Goal: Task Accomplishment & Management: Complete application form

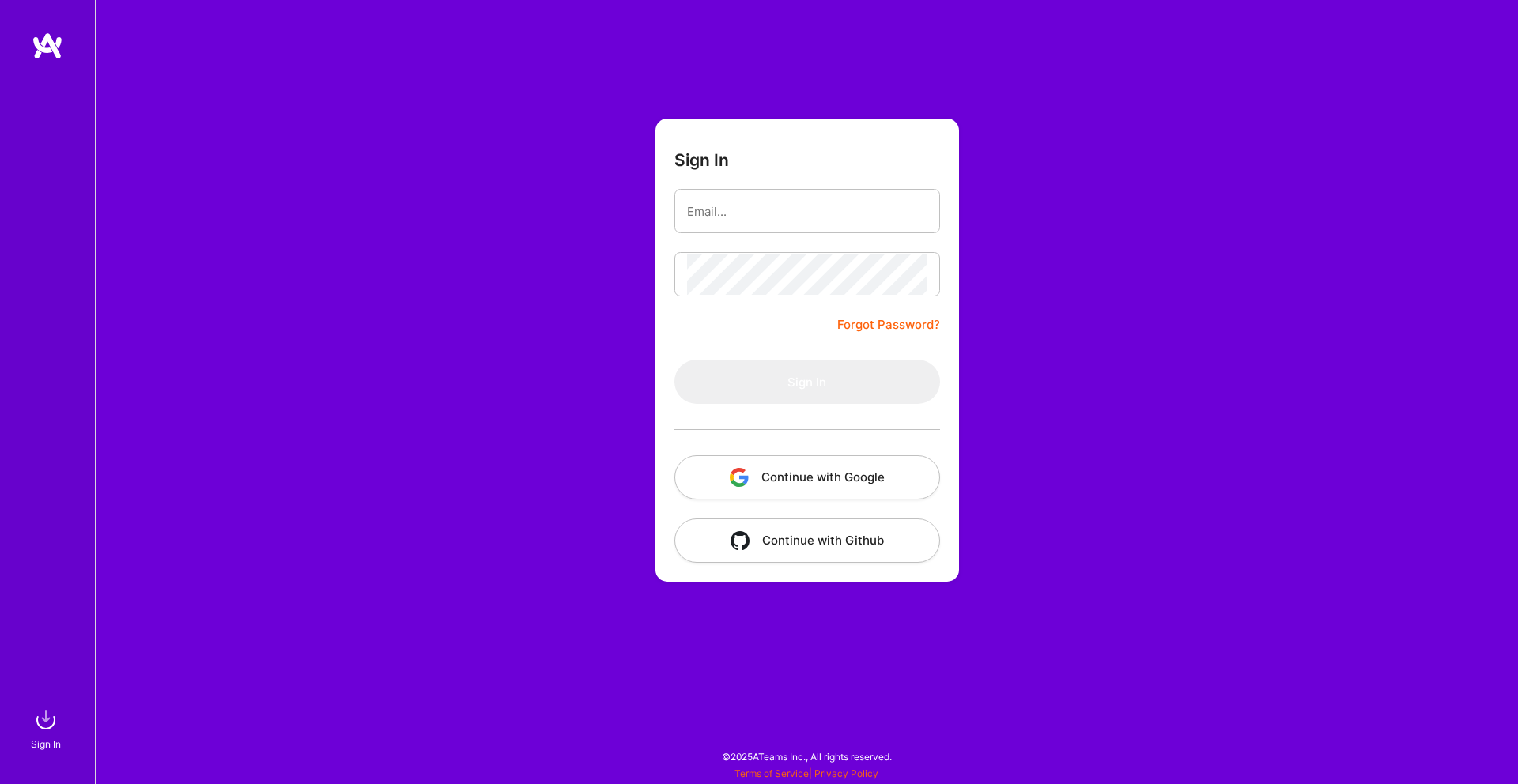
click at [821, 472] on button "Continue with Google" at bounding box center [807, 477] width 266 height 44
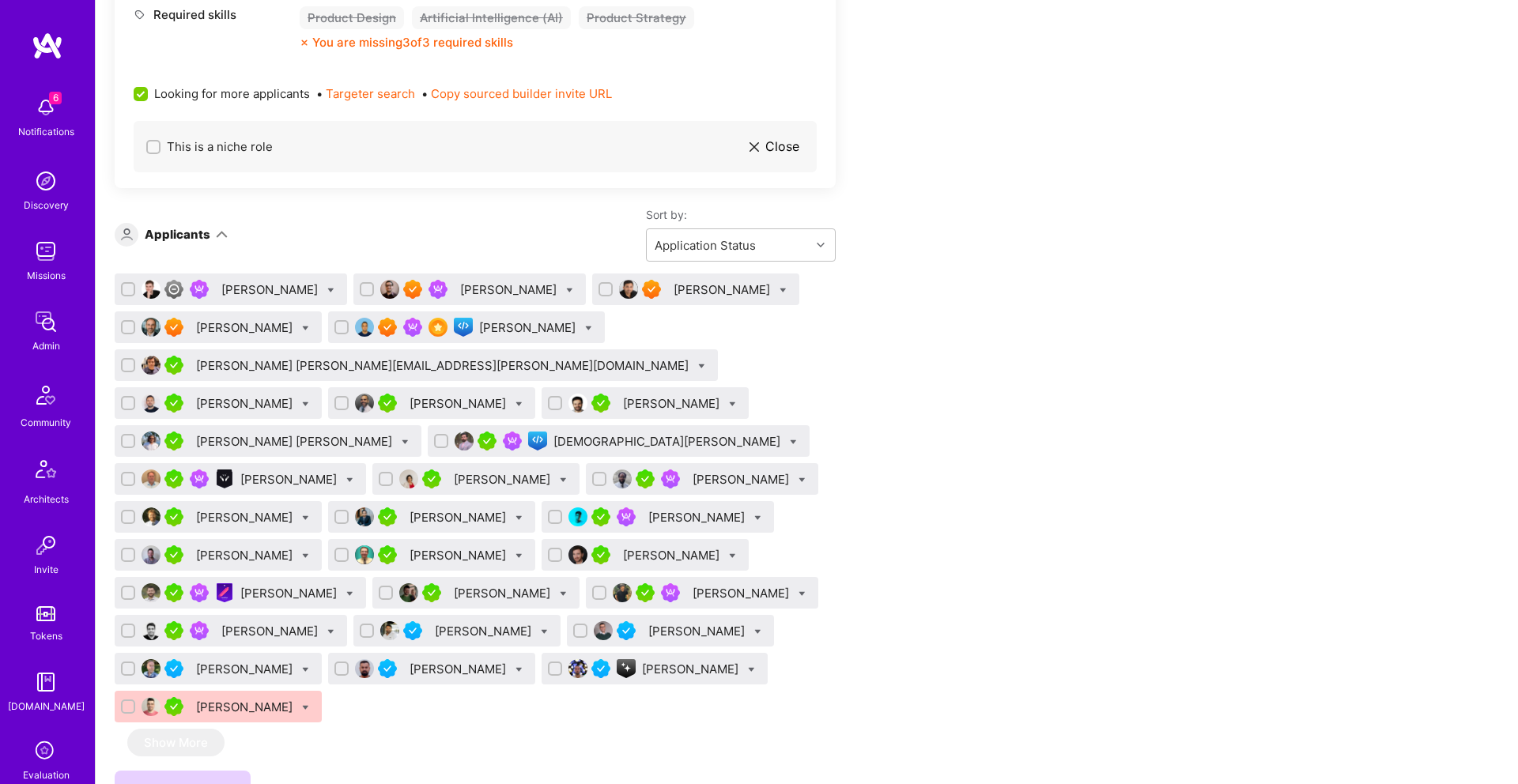
scroll to position [933, 0]
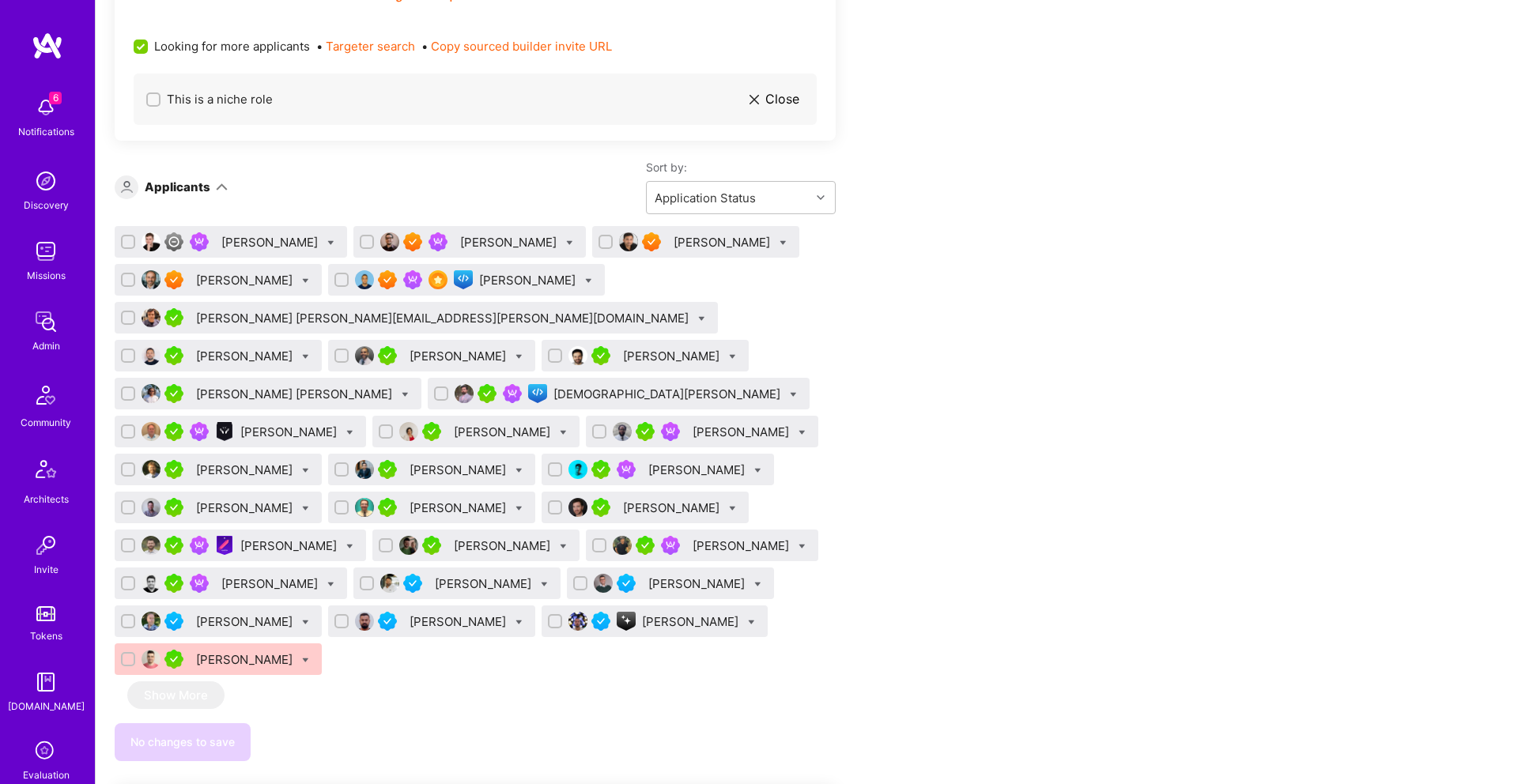
drag, startPoint x: 442, startPoint y: 230, endPoint x: 526, endPoint y: 246, distance: 85.5
click at [526, 246] on div "[PERSON_NAME]" at bounding box center [469, 242] width 233 height 32
copy div "[PERSON_NAME]"
drag, startPoint x: 640, startPoint y: 225, endPoint x: 772, endPoint y: 259, distance: 136.3
click at [772, 259] on div "[PERSON_NAME] [PERSON_NAME] [PERSON_NAME] [PERSON_NAME] [PERSON_NAME] [PERSON_N…" at bounding box center [475, 453] width 721 height 455
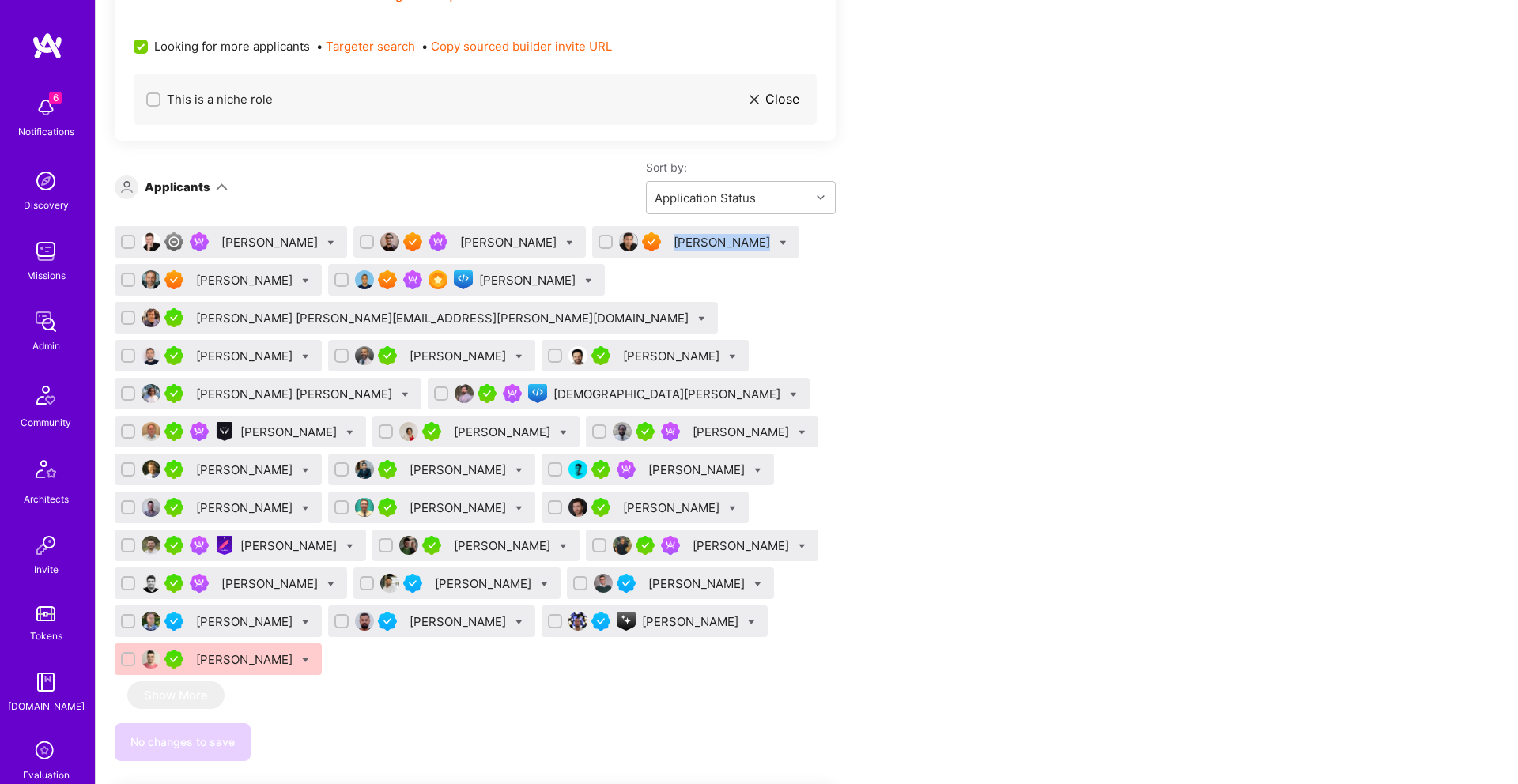
copy div "[PERSON_NAME]"
drag, startPoint x: 194, startPoint y: 273, endPoint x: 292, endPoint y: 284, distance: 98.6
click at [292, 284] on div "[PERSON_NAME]" at bounding box center [218, 280] width 207 height 32
copy div "[PERSON_NAME]"
drag, startPoint x: 450, startPoint y: 267, endPoint x: 826, endPoint y: 268, distance: 376.0
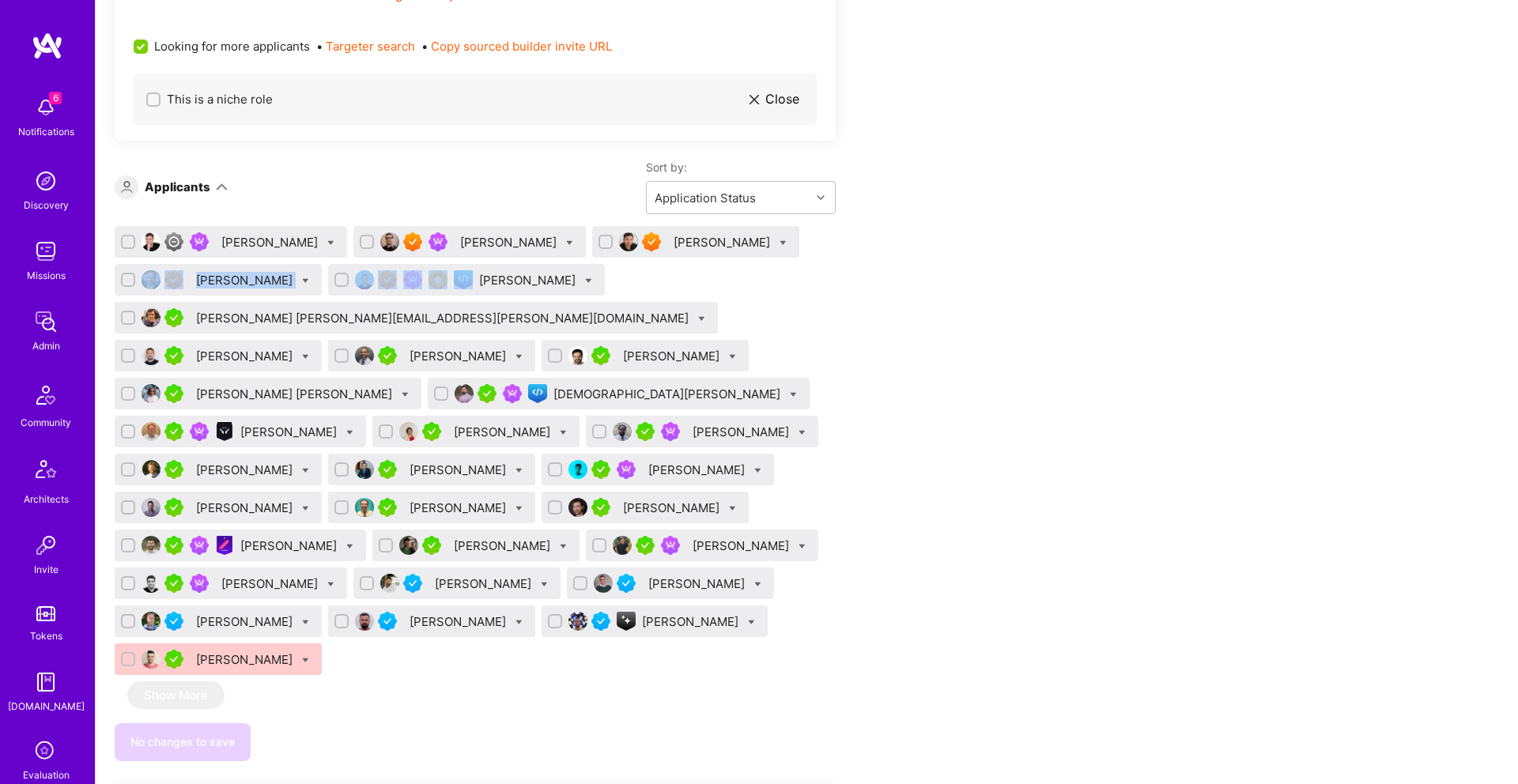
click at [825, 268] on div "[PERSON_NAME] [PERSON_NAME] [PERSON_NAME] [PERSON_NAME] [PERSON_NAME] [PERSON_N…" at bounding box center [475, 453] width 721 height 455
drag, startPoint x: 806, startPoint y: 292, endPoint x: 601, endPoint y: 274, distance: 205.8
click at [793, 289] on div "[PERSON_NAME] [PERSON_NAME] [PERSON_NAME] [PERSON_NAME] [PERSON_NAME] [PERSON_N…" at bounding box center [475, 453] width 721 height 455
drag, startPoint x: 491, startPoint y: 271, endPoint x: 601, endPoint y: 276, distance: 110.1
click at [601, 276] on div "[PERSON_NAME]" at bounding box center [466, 280] width 277 height 32
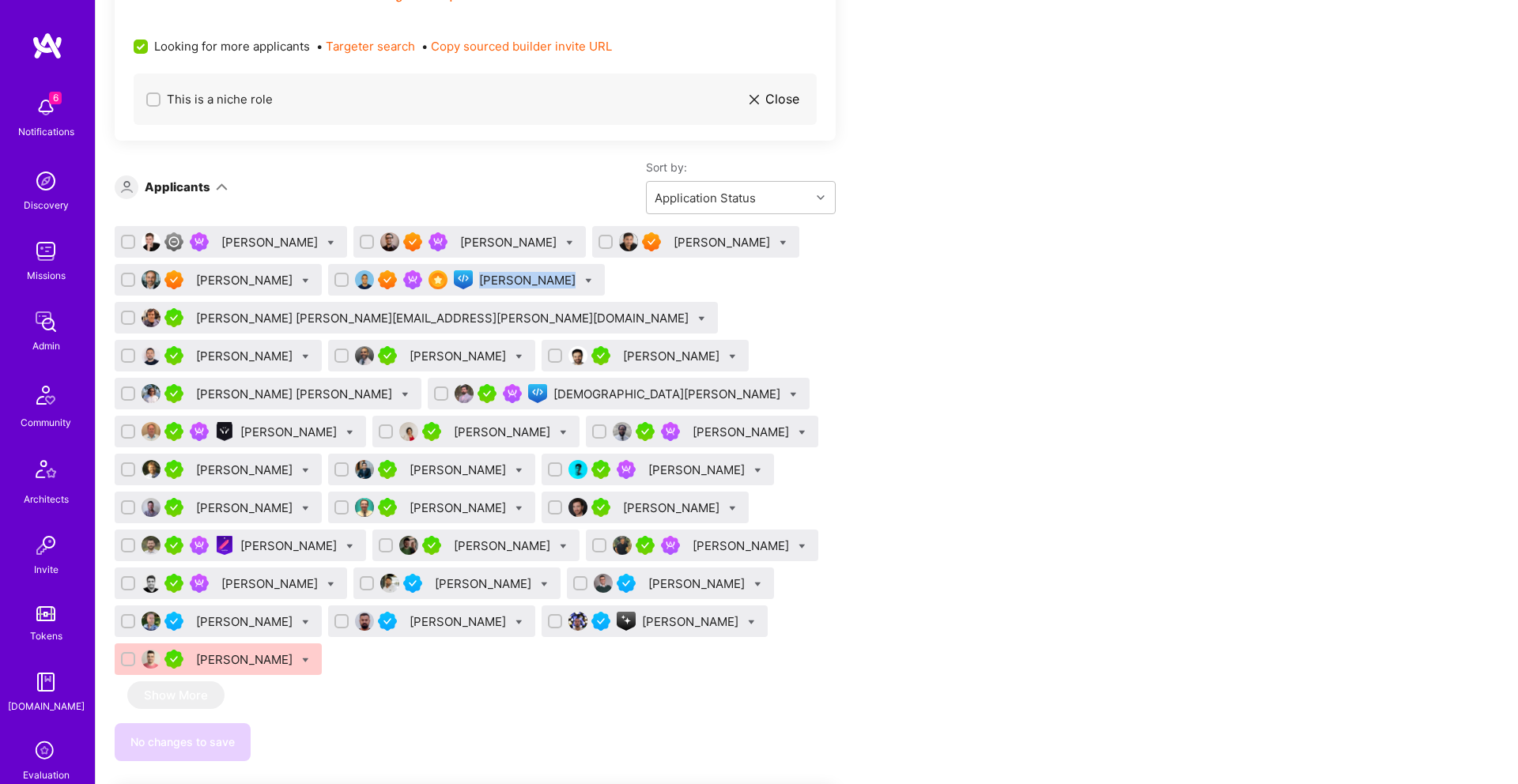
copy div "[PERSON_NAME]"
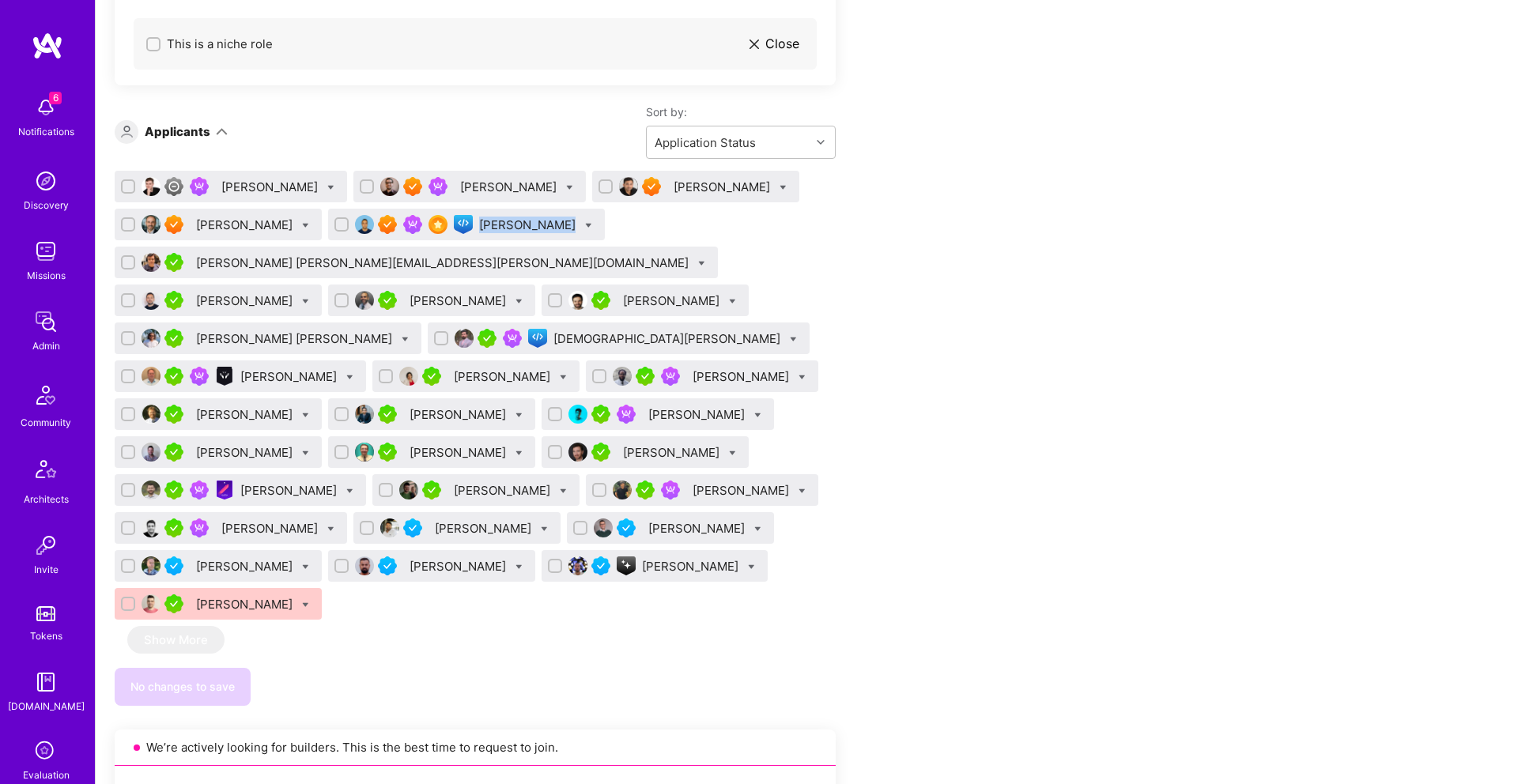
scroll to position [986, 0]
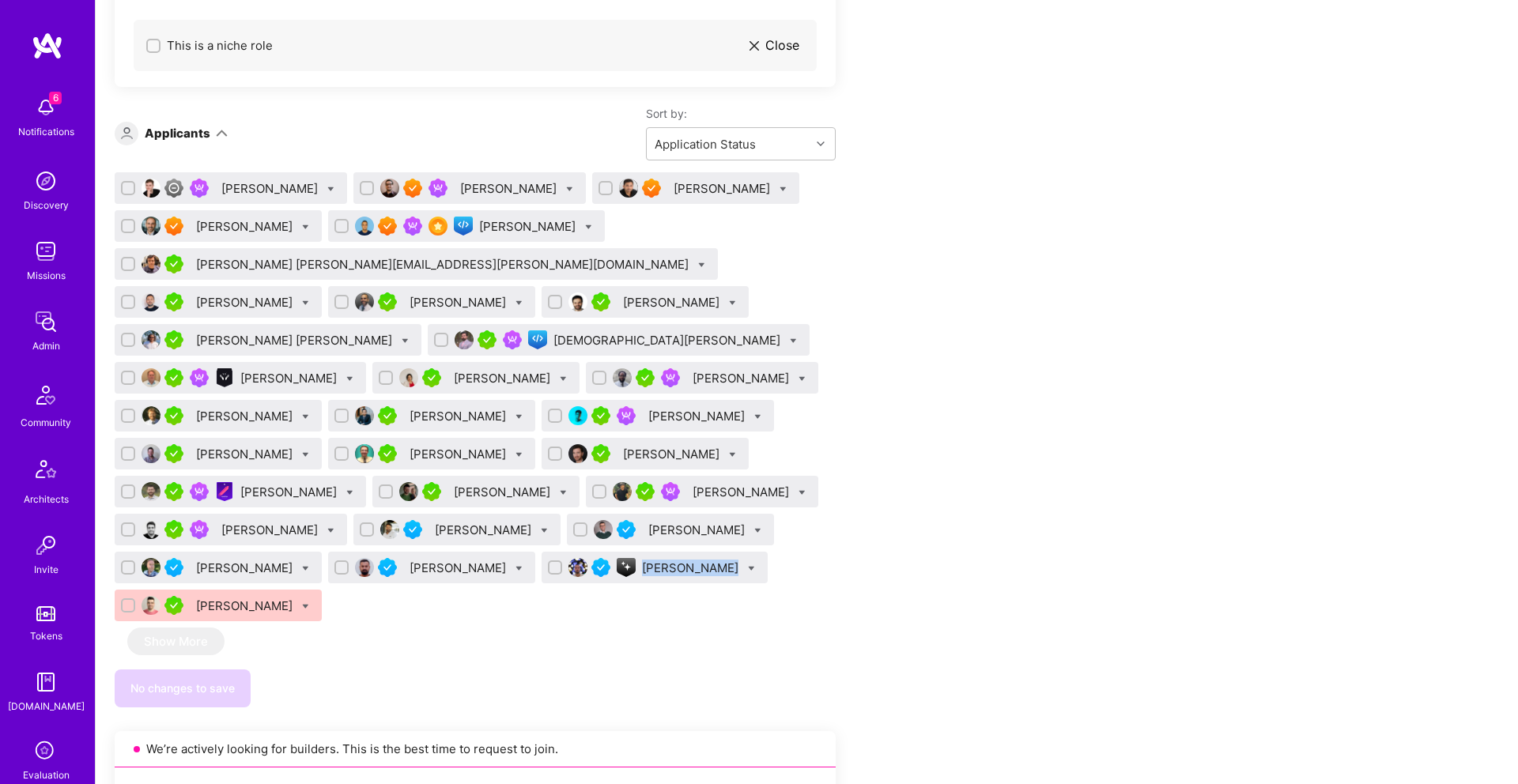
drag, startPoint x: 225, startPoint y: 556, endPoint x: 302, endPoint y: 561, distance: 77.2
click at [541, 562] on div "[PERSON_NAME]" at bounding box center [655, 567] width 226 height 32
copy div "[PERSON_NAME]"
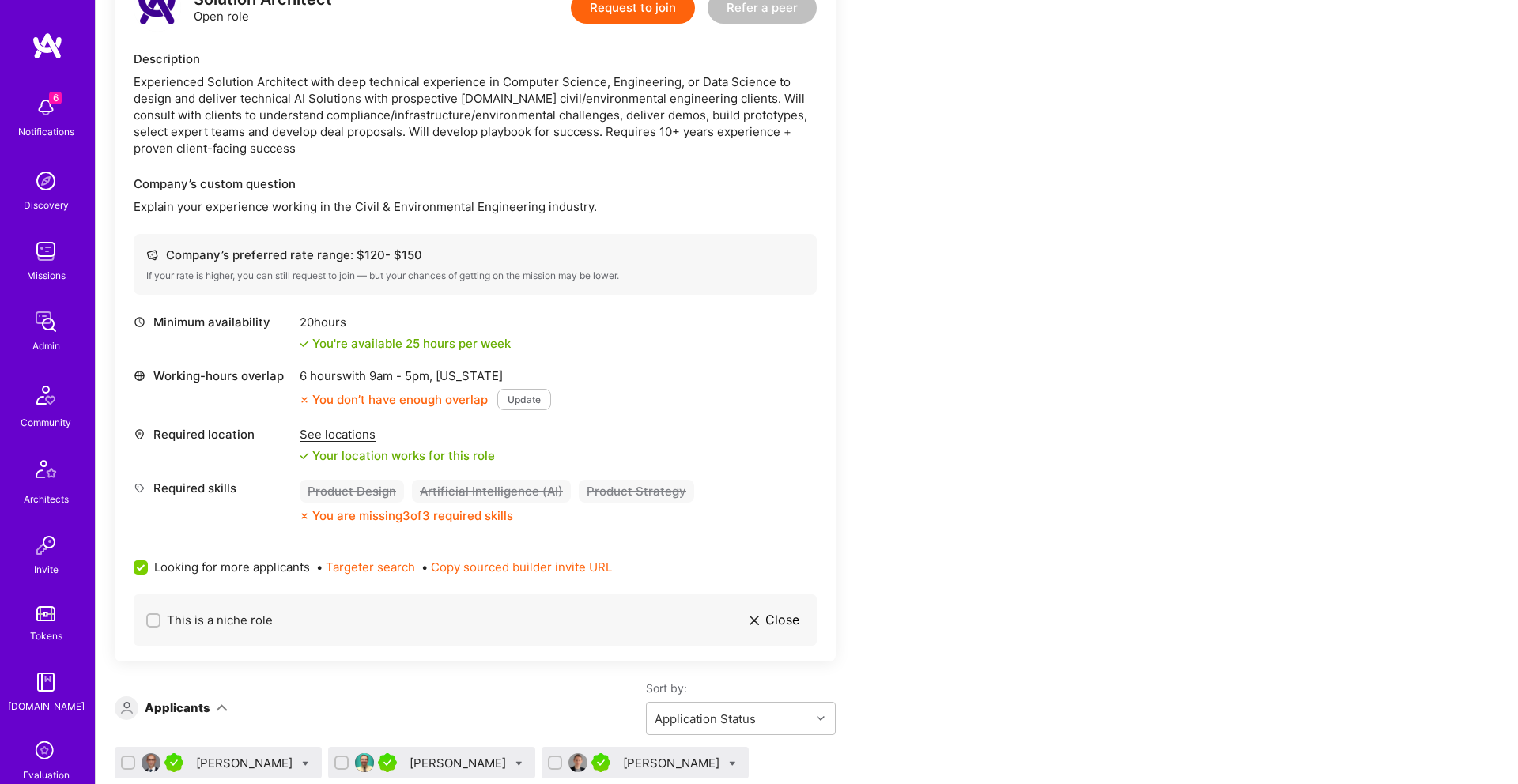
scroll to position [2189, 0]
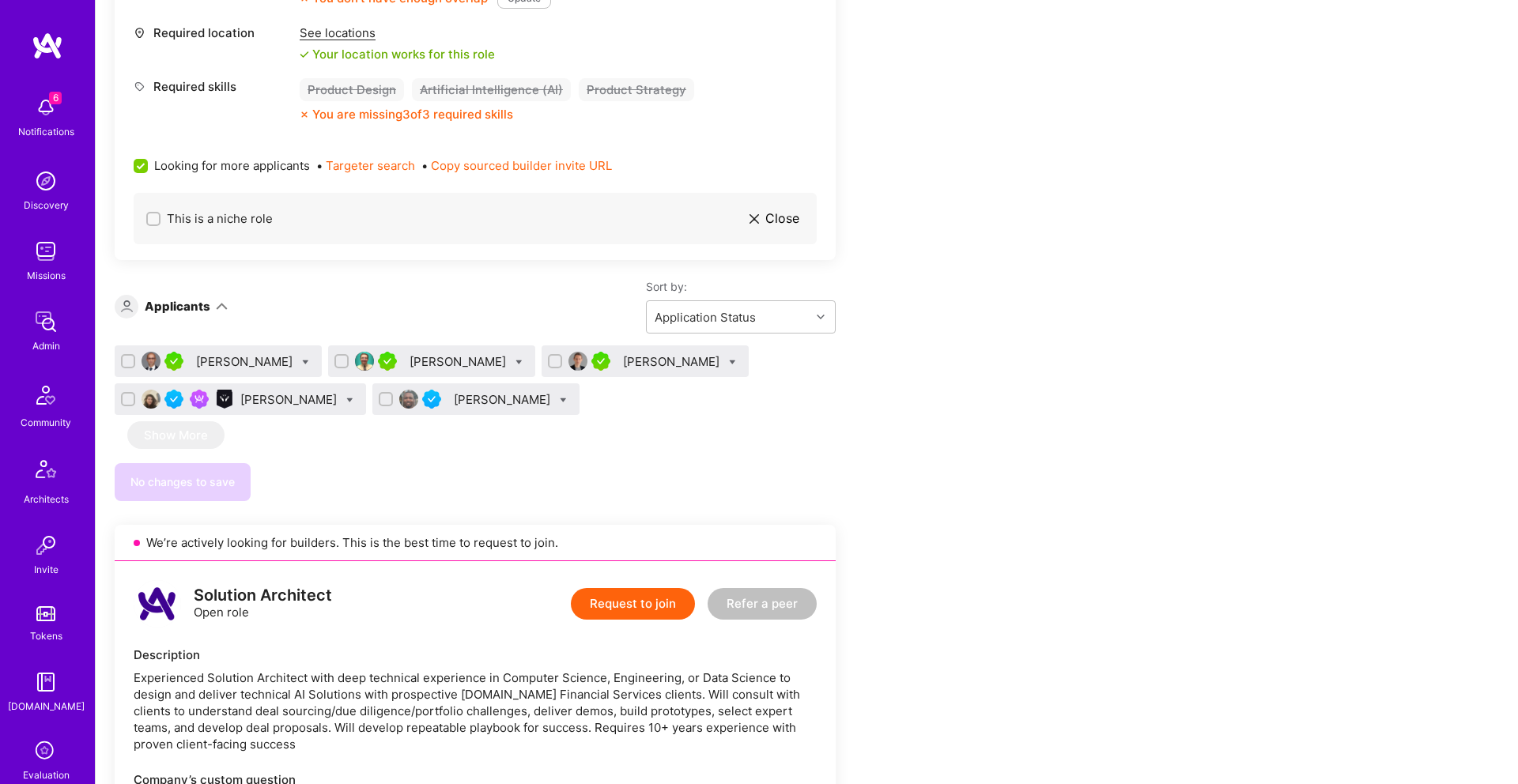
click at [301, 391] on div "[PERSON_NAME]" at bounding box center [290, 399] width 100 height 17
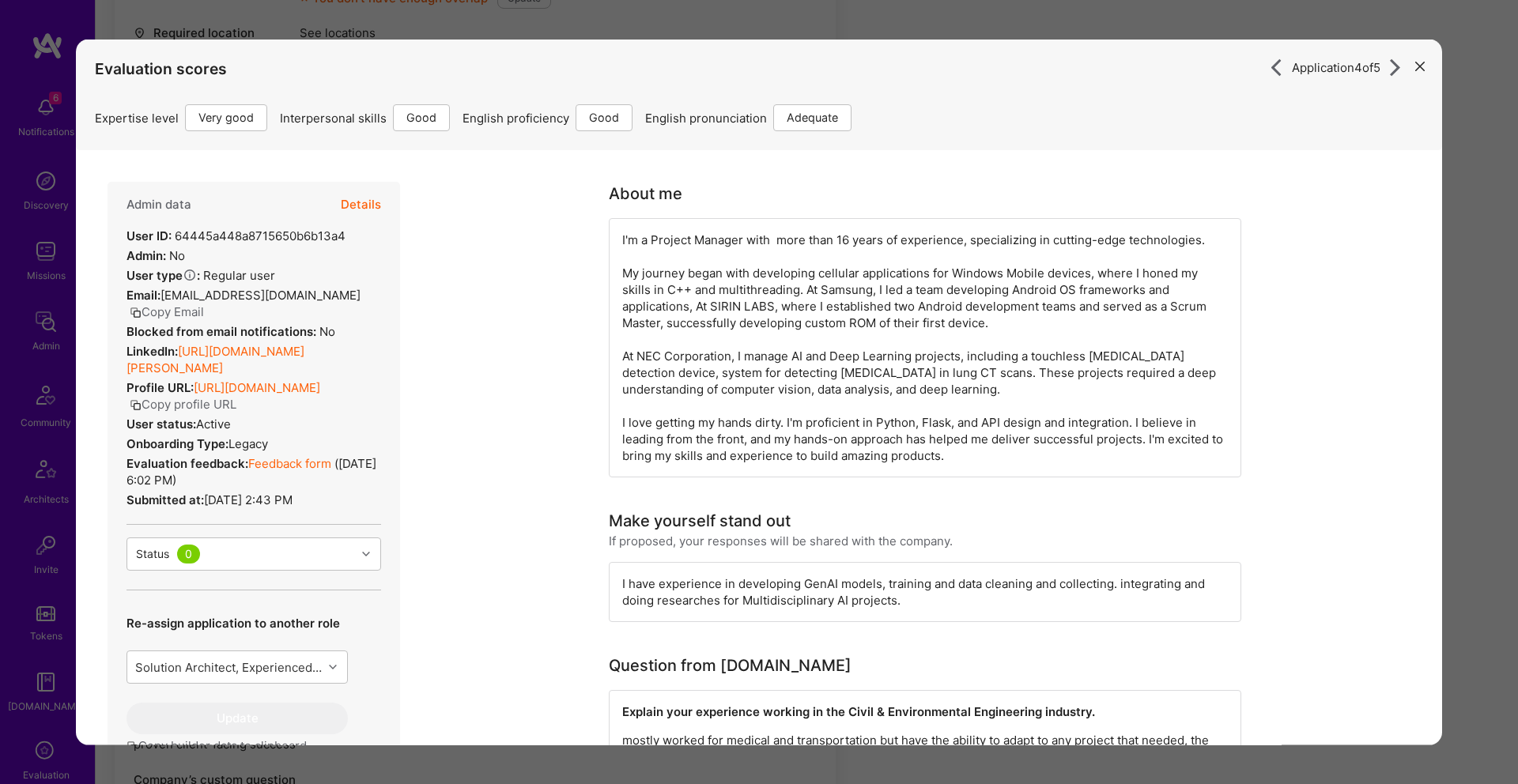
click at [262, 360] on link "[URL][DOMAIN_NAME][PERSON_NAME]" at bounding box center [215, 359] width 178 height 32
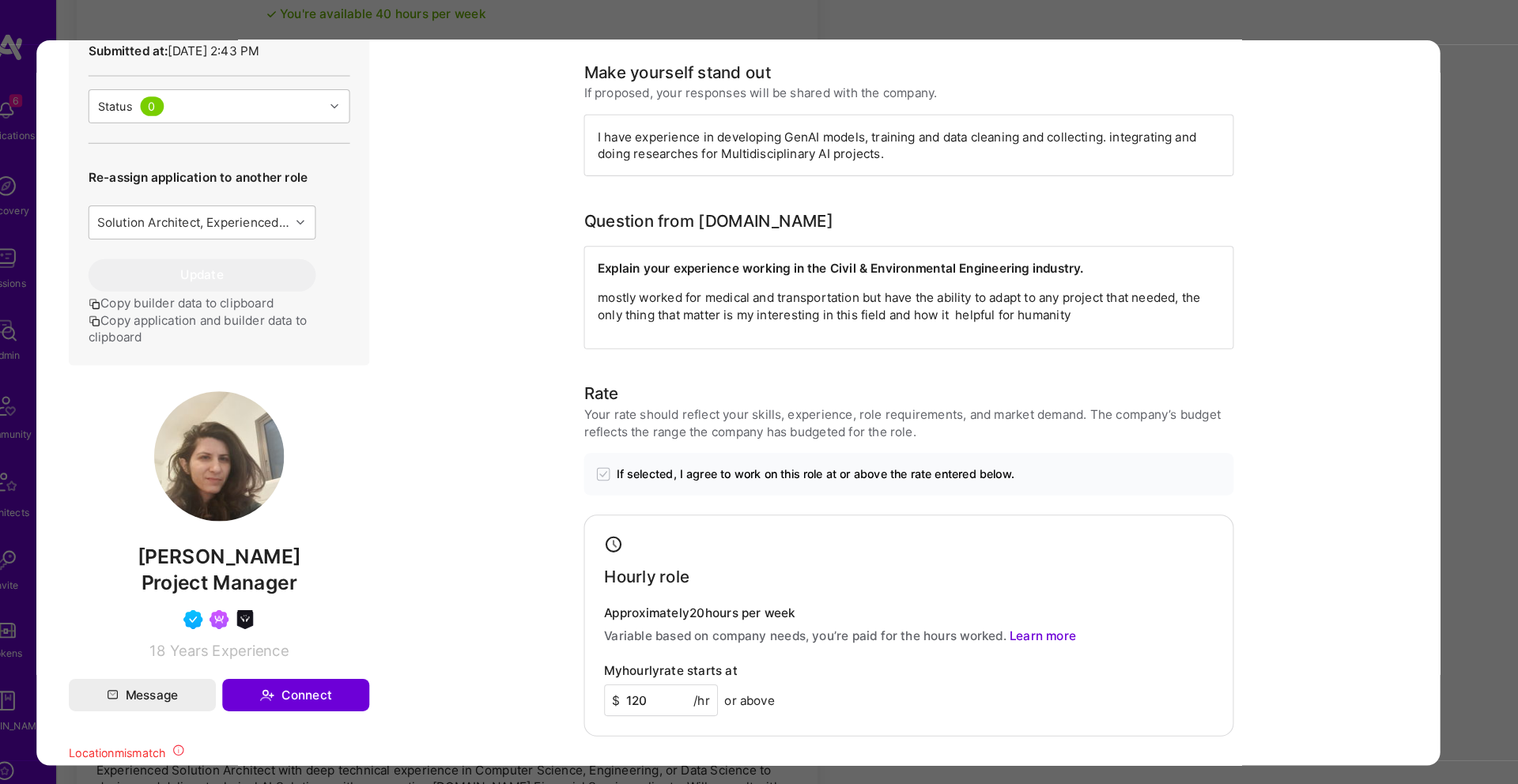
scroll to position [2110, 0]
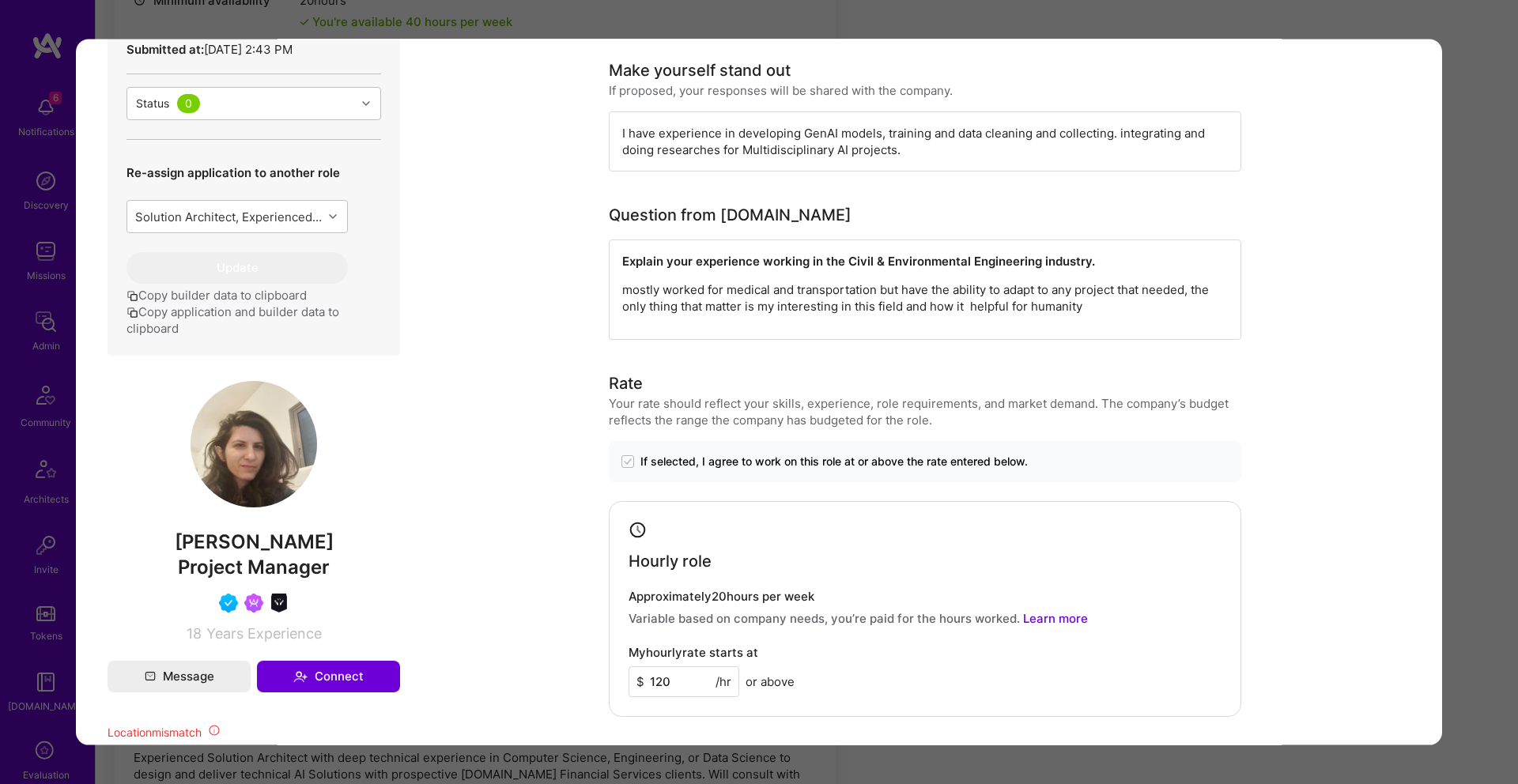
click at [1436, 36] on div "Application 4 of 5 Builder Missing Requirements Required Location See locations…" at bounding box center [759, 392] width 1518 height 784
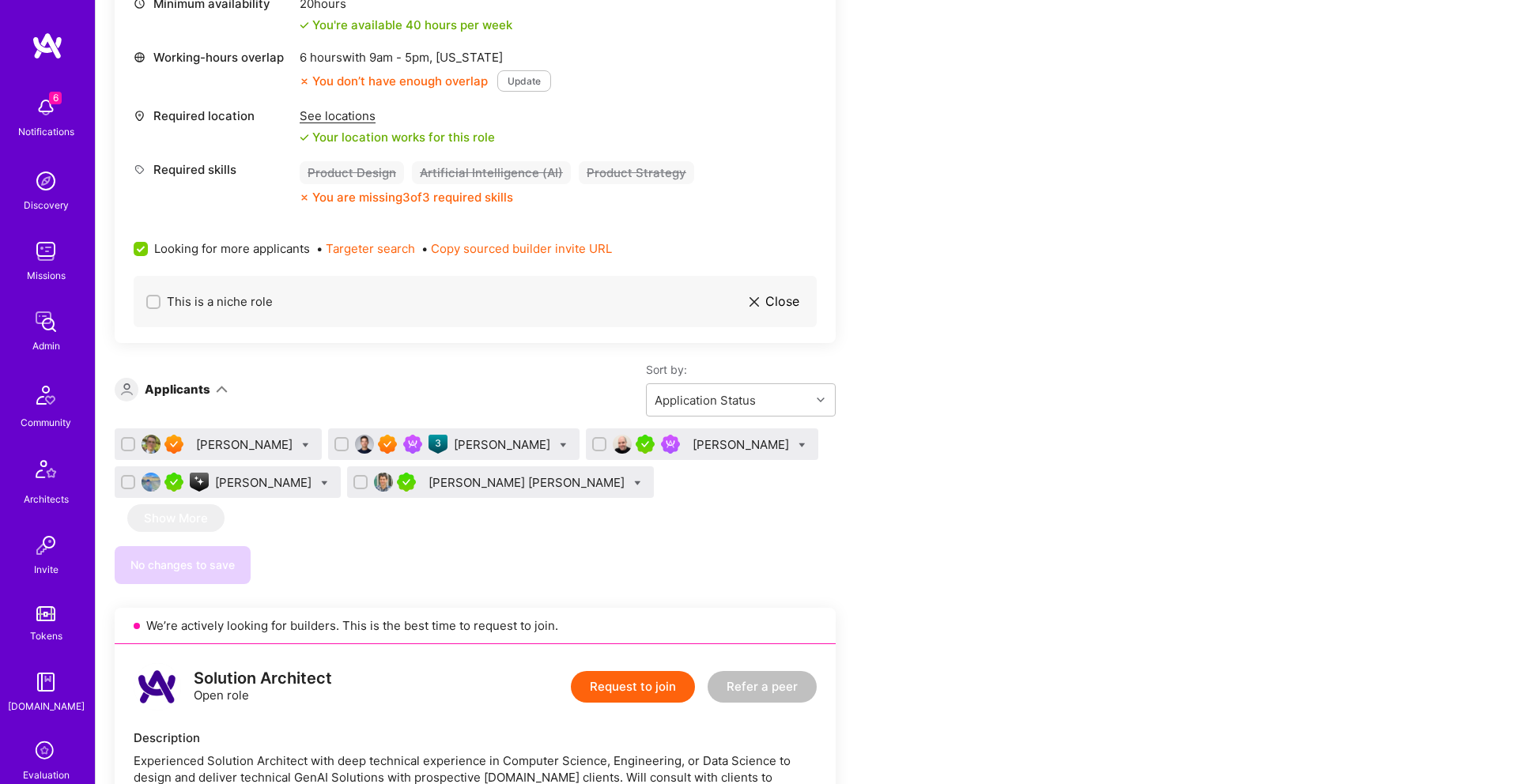
scroll to position [3077, 0]
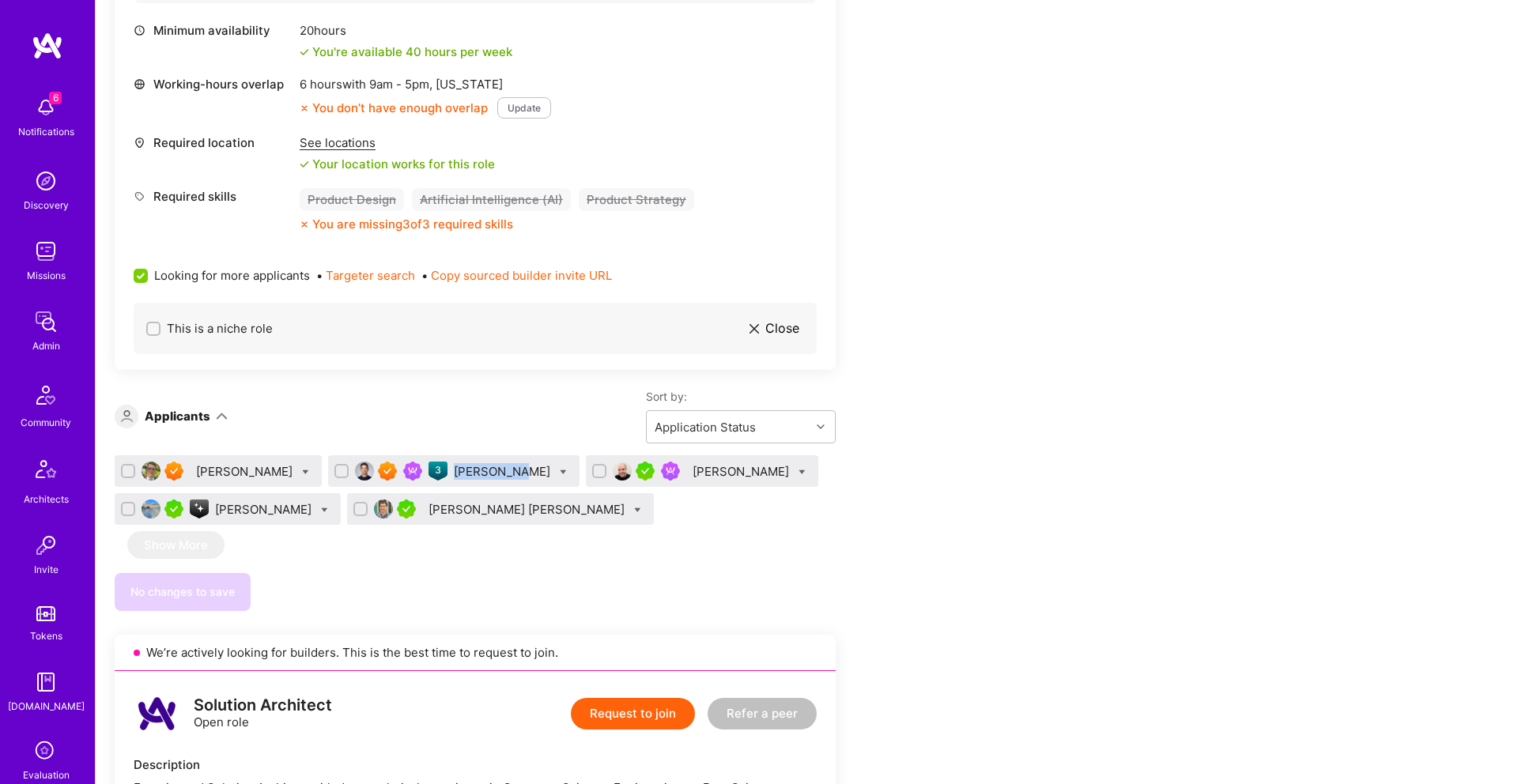
drag, startPoint x: 428, startPoint y: 422, endPoint x: 488, endPoint y: 428, distance: 60.3
click at [488, 455] on div "[PERSON_NAME]" at bounding box center [454, 471] width 252 height 32
copy div "[PERSON_NAME]"
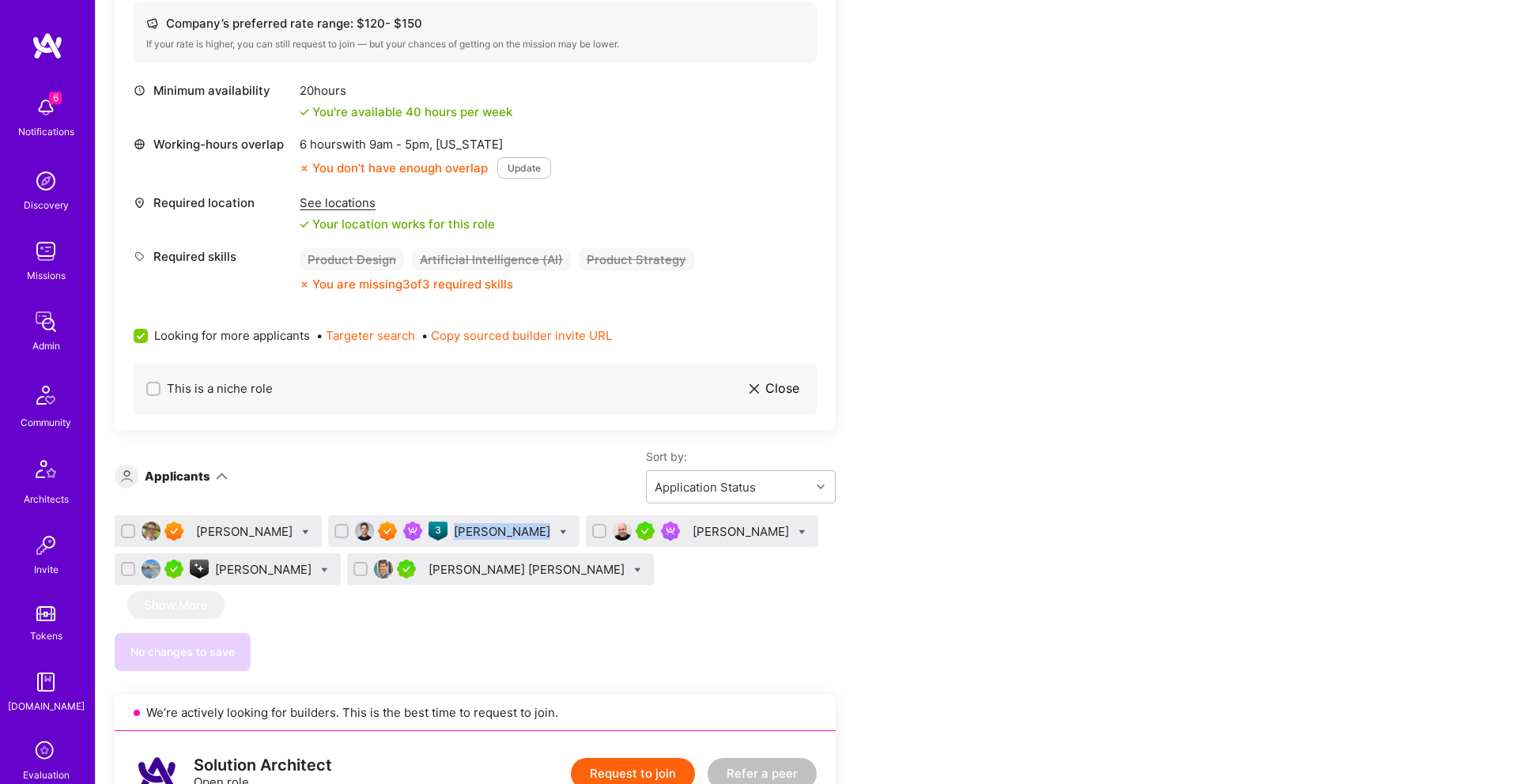
scroll to position [3017, 0]
click at [727, 514] on div "[PERSON_NAME]" at bounding box center [702, 530] width 233 height 32
copy div "[PERSON_NAME]"
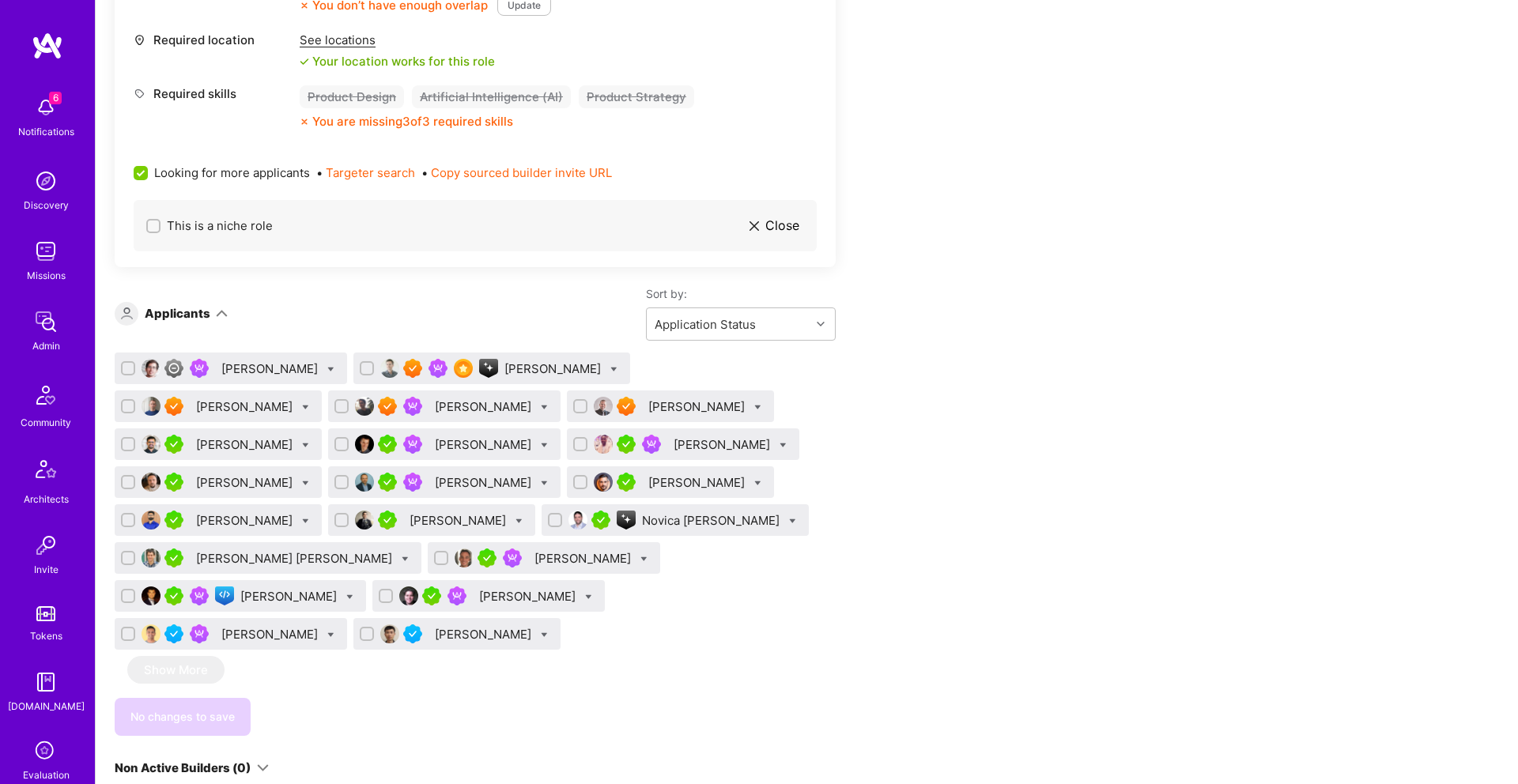
scroll to position [4185, 0]
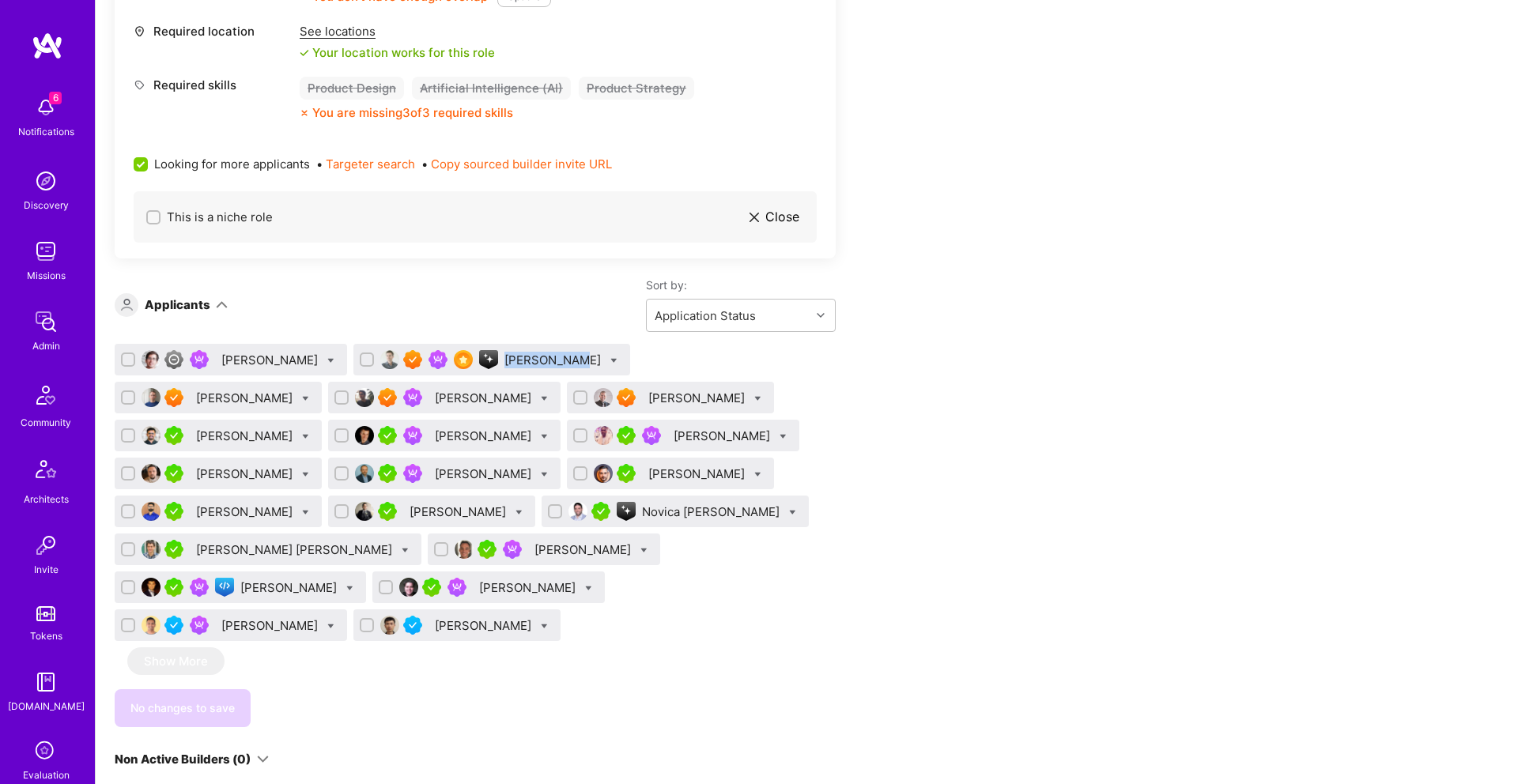
drag, startPoint x: 473, startPoint y: 310, endPoint x: 537, endPoint y: 326, distance: 66.0
click at [537, 343] on div "[PERSON_NAME]" at bounding box center [491, 359] width 277 height 32
copy div "[PERSON_NAME]"
drag, startPoint x: 218, startPoint y: 347, endPoint x: 226, endPoint y: 350, distance: 8.5
click at [328, 381] on div "[PERSON_NAME]" at bounding box center [444, 397] width 233 height 32
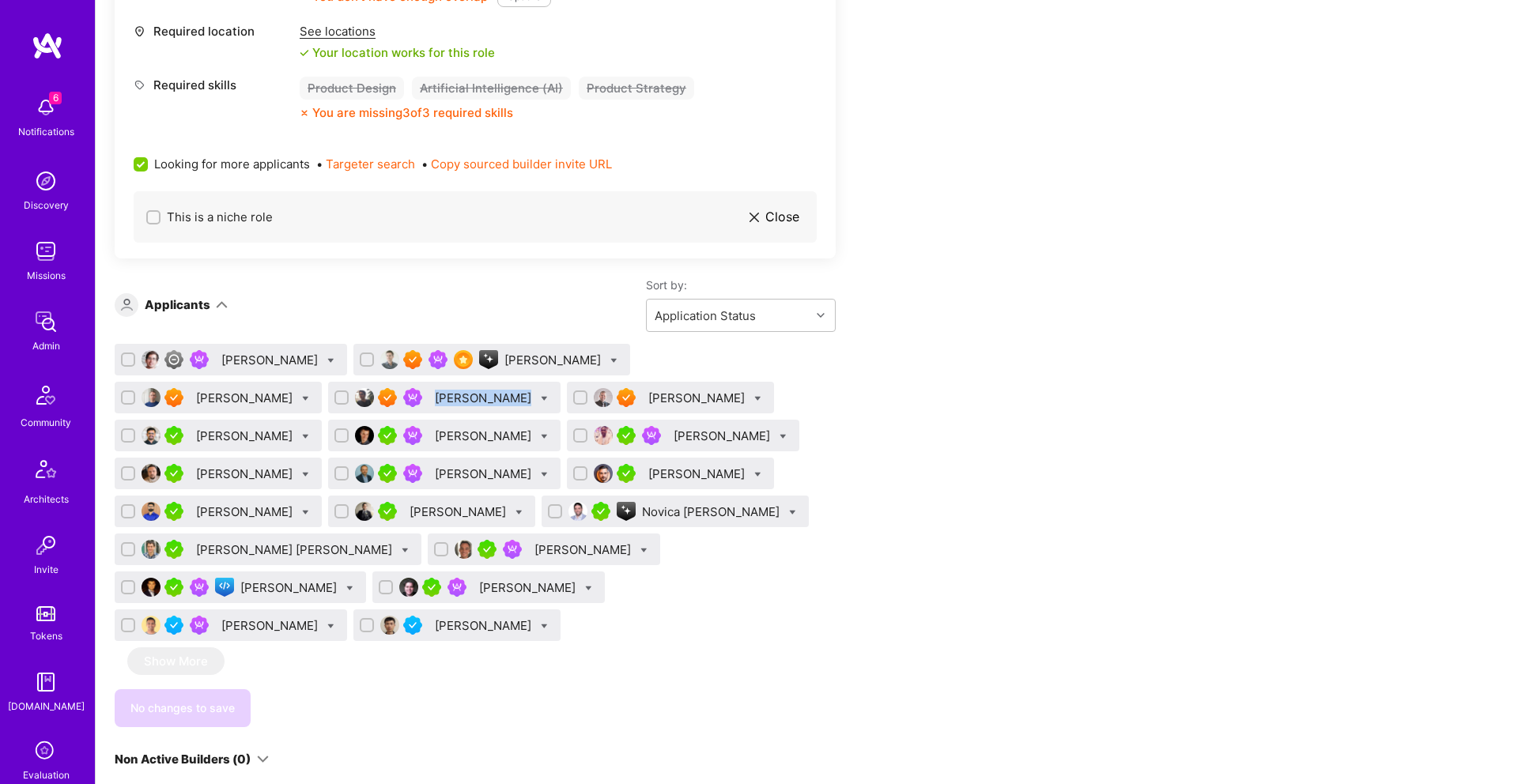
drag, startPoint x: 230, startPoint y: 347, endPoint x: 297, endPoint y: 358, distance: 67.9
click at [328, 381] on div "[PERSON_NAME]" at bounding box center [444, 397] width 233 height 32
copy div "[PERSON_NAME]"
drag, startPoint x: 220, startPoint y: 422, endPoint x: 351, endPoint y: 450, distance: 134.0
click at [351, 450] on div "[PERSON_NAME] [PERSON_NAME] [PERSON_NAME] [PERSON_NAME] [PERSON_NAME] [PERSON_N…" at bounding box center [475, 495] width 721 height 304
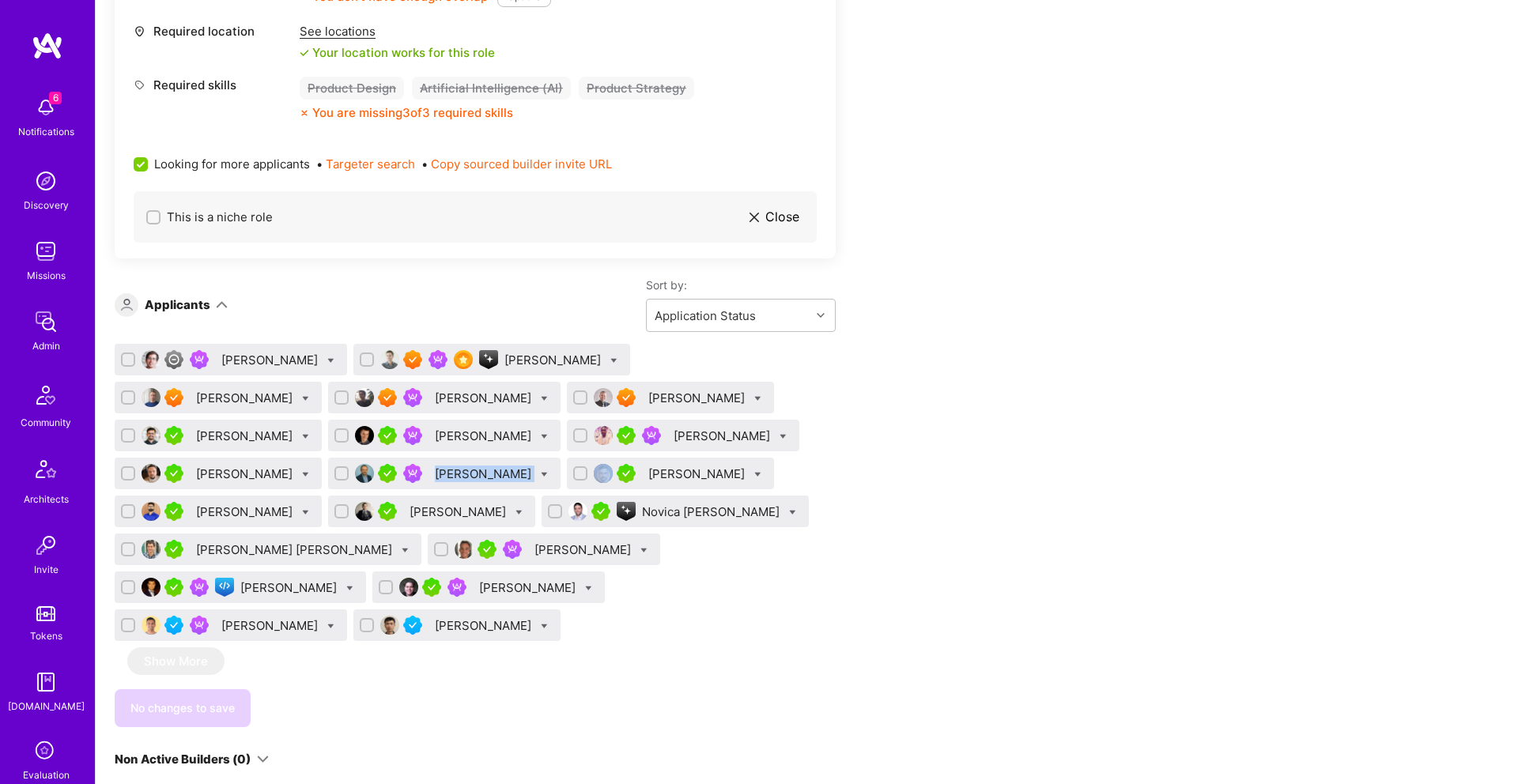
copy div "[PERSON_NAME]"
drag, startPoint x: 682, startPoint y: 507, endPoint x: 752, endPoint y: 524, distance: 72.0
click at [605, 571] on div "[PERSON_NAME]" at bounding box center [488, 587] width 233 height 32
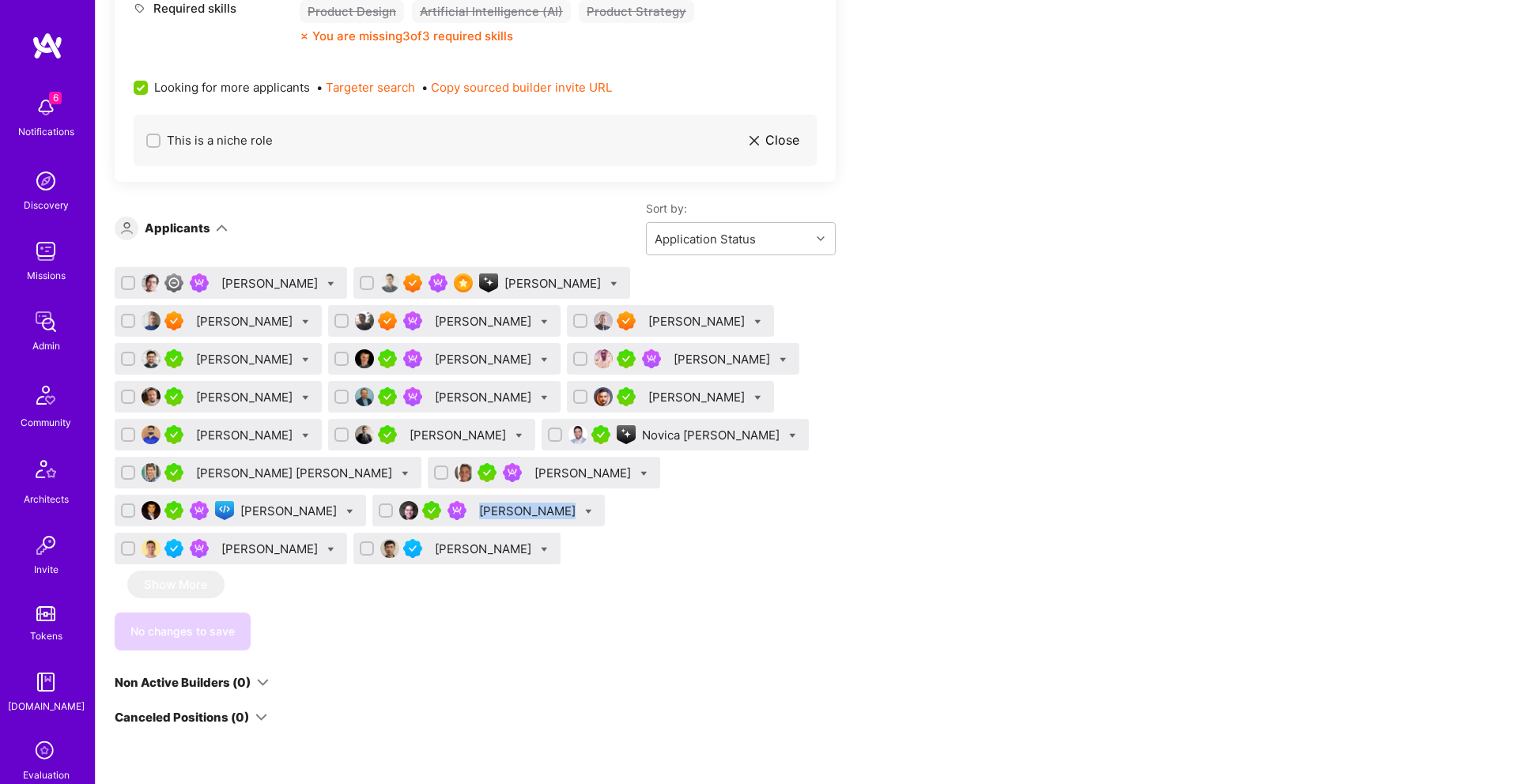
scroll to position [4251, 0]
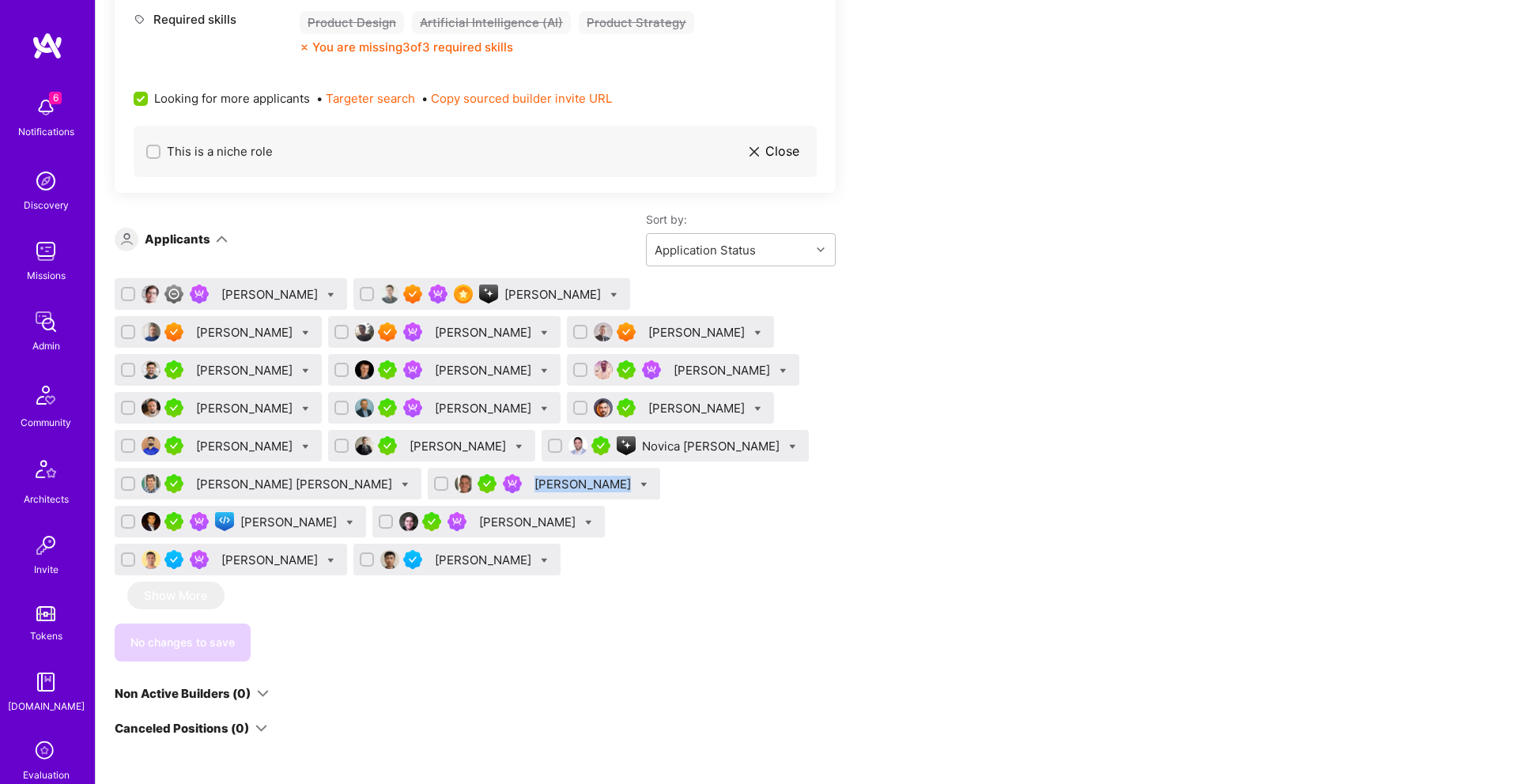
drag, startPoint x: 229, startPoint y: 437, endPoint x: 297, endPoint y: 455, distance: 70.3
click at [427, 468] on div "[PERSON_NAME]" at bounding box center [544, 483] width 233 height 32
click at [477, 474] on div at bounding box center [503, 483] width 51 height 19
click at [534, 475] on div "[PERSON_NAME]" at bounding box center [584, 483] width 100 height 17
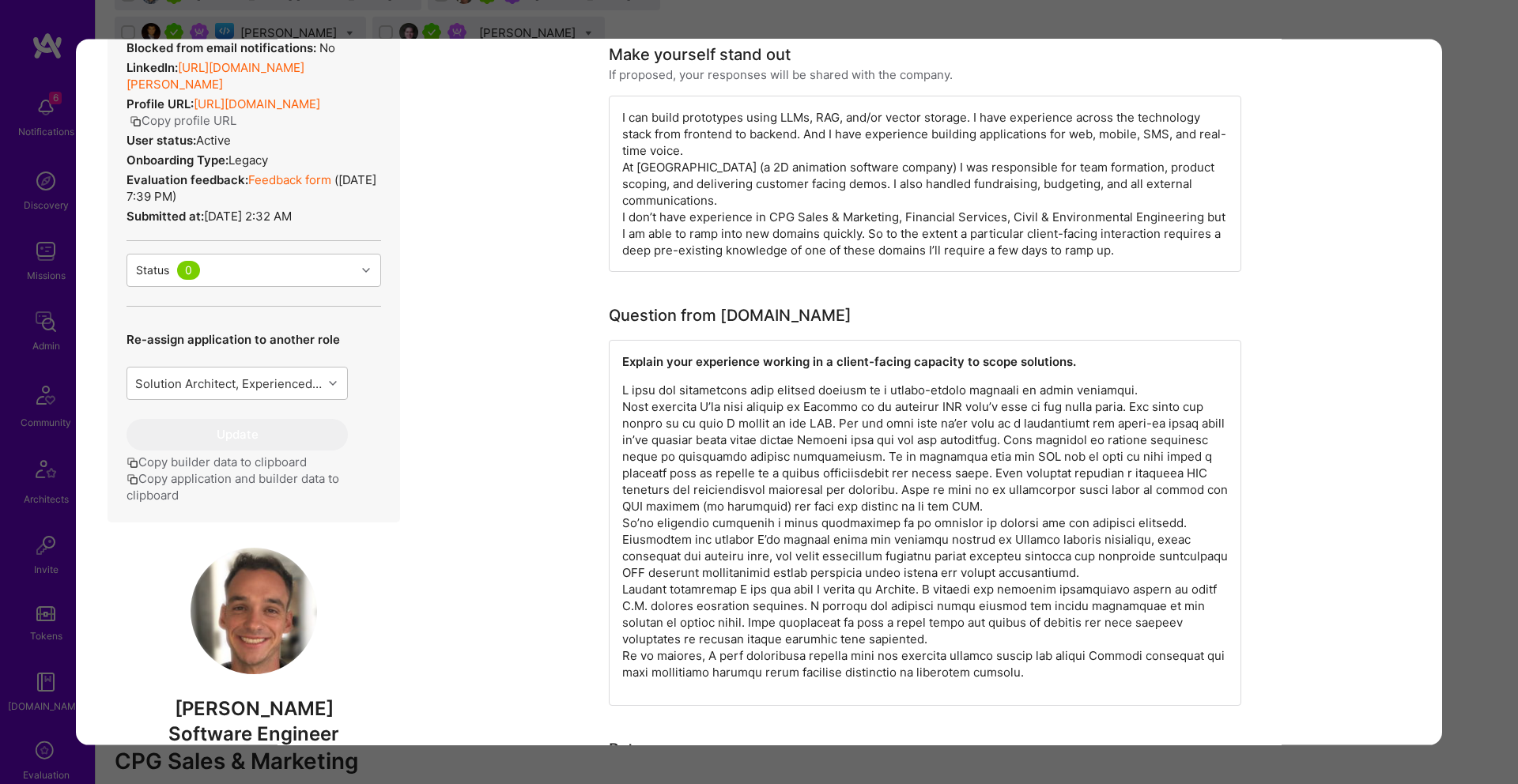
scroll to position [391, 0]
click at [1480, 104] on div "Application 16 of 20 Builder Missing Requirements Required Location See locatio…" at bounding box center [759, 392] width 1518 height 784
